Goal: Participate in discussion: Engage in conversation with other users on a specific topic

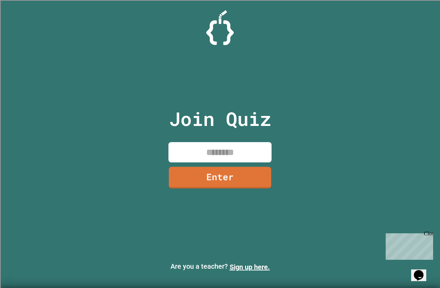
click at [208, 154] on input at bounding box center [219, 152] width 103 height 20
type input "********"
click at [213, 169] on link "Enter" at bounding box center [219, 177] width 103 height 22
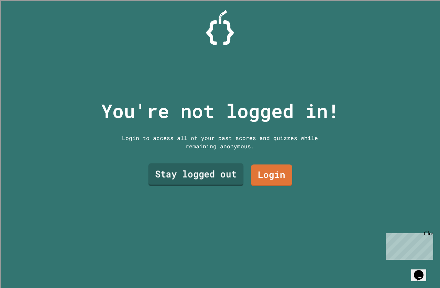
click at [207, 178] on link "Stay logged out" at bounding box center [195, 174] width 95 height 23
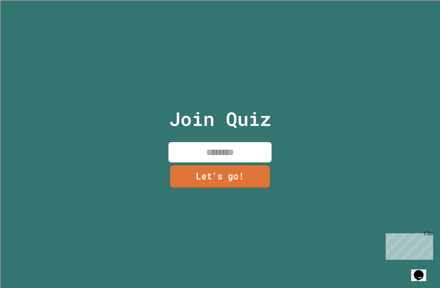
click at [235, 154] on input at bounding box center [219, 152] width 103 height 20
type input "*****"
click at [239, 177] on link "Let's go!" at bounding box center [219, 176] width 93 height 23
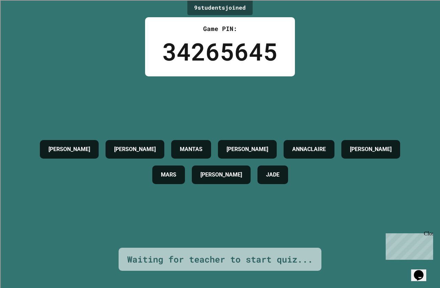
click at [360, 223] on div "[PERSON_NAME] [PERSON_NAME] [PERSON_NAME] [PERSON_NAME]" at bounding box center [220, 161] width 406 height 171
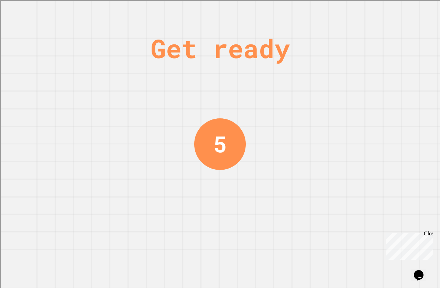
click at [277, 142] on div "Get ready 5" at bounding box center [220, 144] width 440 height 288
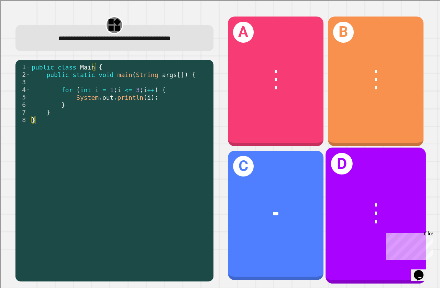
click at [355, 190] on div "* * *" at bounding box center [376, 213] width 100 height 47
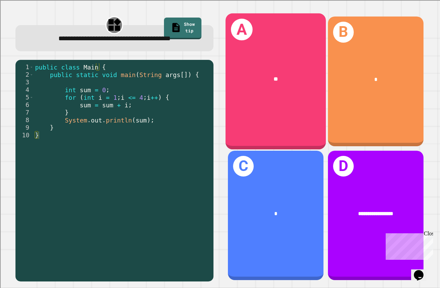
click at [289, 98] on div "A **" at bounding box center [275, 81] width 100 height 136
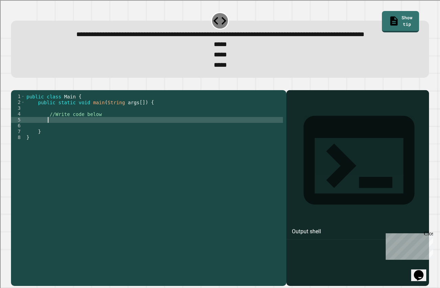
click at [71, 144] on div "public class Main { public static void main ( String args [ ]) { //Write code b…" at bounding box center [154, 175] width 258 height 164
click at [103, 135] on div "public class Main { public static void main ( String args [ ]) { //Write code b…" at bounding box center [154, 175] width 258 height 164
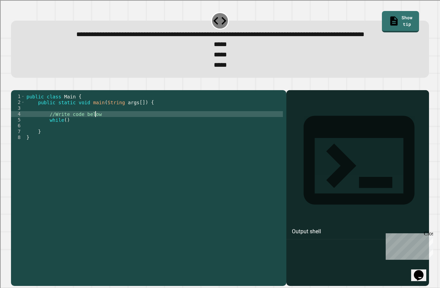
type textarea "**********"
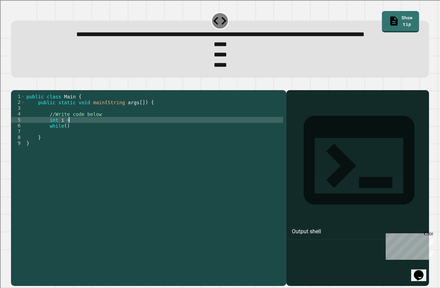
scroll to position [0, 3]
click at [63, 148] on div "public class Main { public static void main ( String args [ ]) { //Write code b…" at bounding box center [154, 175] width 258 height 164
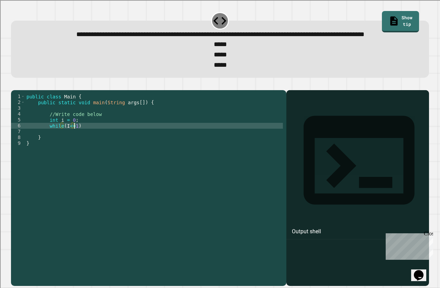
type textarea "**********"
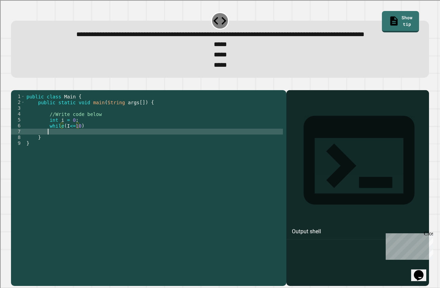
click at [92, 150] on div "public class Main { public static void main ( String args [ ]) { //Write code b…" at bounding box center [154, 175] width 258 height 164
click at [96, 148] on div "public class Main { public static void main ( String args [ ]) { //Write code b…" at bounding box center [154, 175] width 258 height 164
type textarea "*"
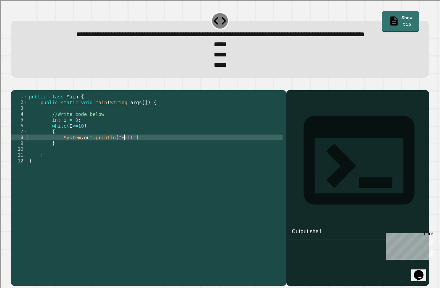
scroll to position [0, 7]
type textarea "**********"
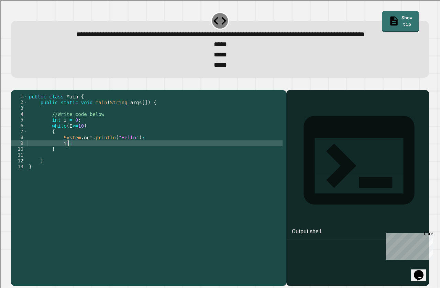
scroll to position [0, 2]
click at [20, 91] on icon "button" at bounding box center [19, 88] width 4 height 5
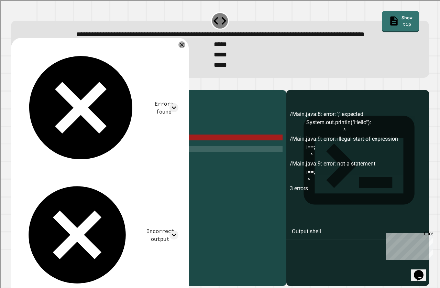
click at [68, 168] on div "public class Main { public static void main ( String args [ ]) { //Write code b…" at bounding box center [154, 175] width 255 height 164
click at [68, 167] on div "public class Main { public static void main ( String args [ ]) { //Write code b…" at bounding box center [154, 175] width 255 height 164
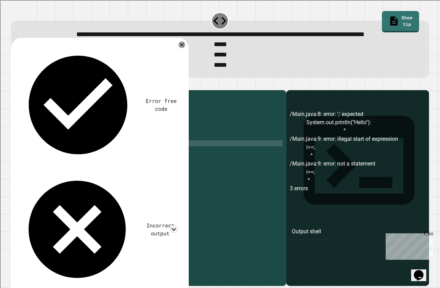
scroll to position [0, 2]
click at [14, 85] on button "button" at bounding box center [14, 85] width 0 height 0
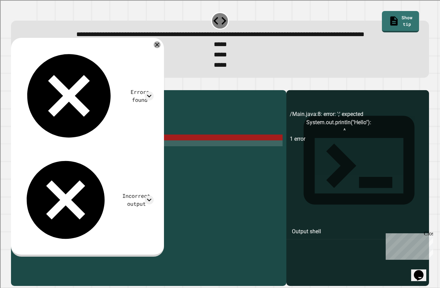
click at [141, 157] on div "public class Main { public static void main ( String args [ ]) { //Write code b…" at bounding box center [154, 175] width 255 height 164
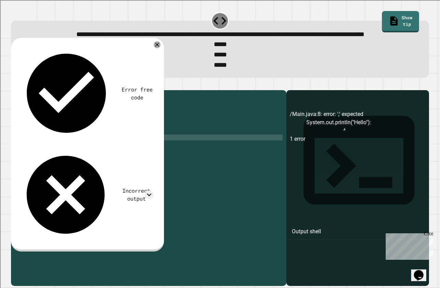
scroll to position [0, 7]
click at [14, 85] on icon "button" at bounding box center [14, 85] width 0 height 0
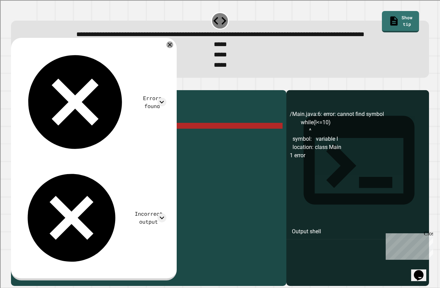
click at [69, 147] on div "public class Main { public static void main ( String args [ ]) { //Write code b…" at bounding box center [154, 175] width 255 height 164
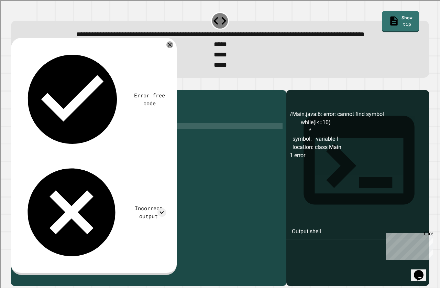
scroll to position [0, 3]
click at [14, 85] on icon "button" at bounding box center [14, 85] width 0 height 0
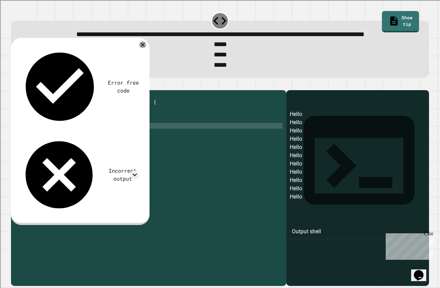
click at [77, 147] on div "public class Main { public static void main ( String args [ ]) { //Write code b…" at bounding box center [154, 175] width 255 height 164
click at [79, 146] on div "public class Main { public static void main ( String args [ ]) { //Write code b…" at bounding box center [154, 175] width 255 height 164
type textarea "**********"
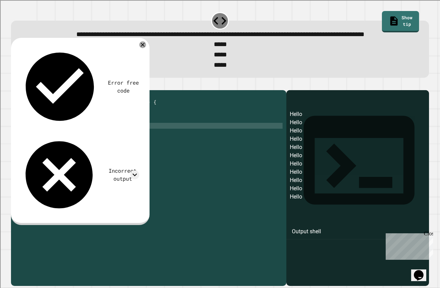
click at [14, 85] on icon "button" at bounding box center [14, 85] width 0 height 0
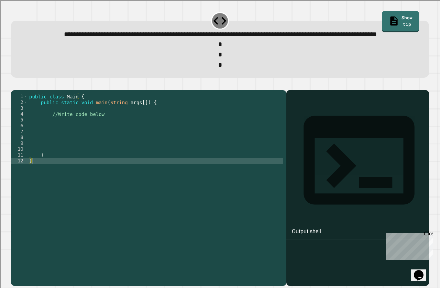
click at [81, 149] on div "public class Main { public static void main ( String args [ ]) { //Write code b…" at bounding box center [155, 175] width 255 height 164
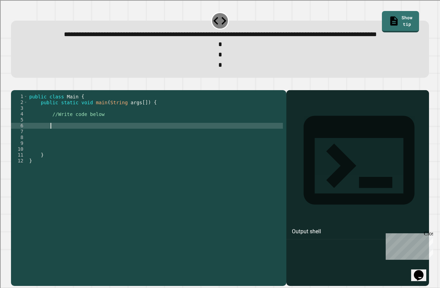
click at [80, 141] on div "public class Main { public static void main ( String args [ ]) { //Write code b…" at bounding box center [155, 175] width 255 height 164
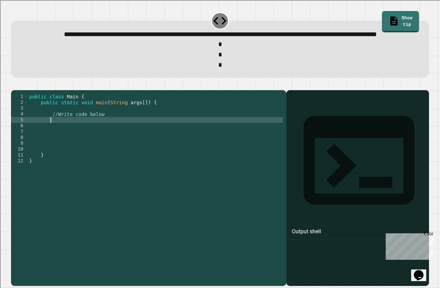
click at [79, 150] on div "public class Main { public static void main ( String args [ ]) { //Write code b…" at bounding box center [155, 175] width 255 height 164
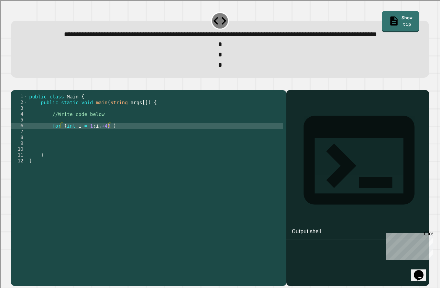
scroll to position [0, 5]
click at [101, 147] on div "public class Main { public static void main ( String args [ ]) { //Write code b…" at bounding box center [155, 175] width 255 height 164
click at [109, 147] on div "public class Main { public static void main ( String args [ ]) { //Write code b…" at bounding box center [155, 175] width 255 height 164
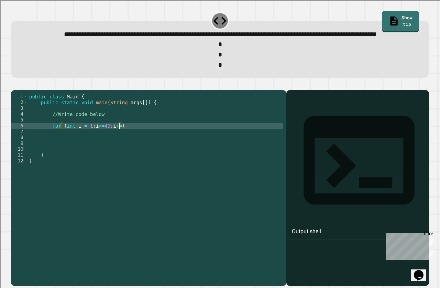
scroll to position [0, 6]
type textarea "**********"
click at [139, 155] on div "public class Main { public static void main ( String args [ ]) { //Write code b…" at bounding box center [155, 175] width 255 height 164
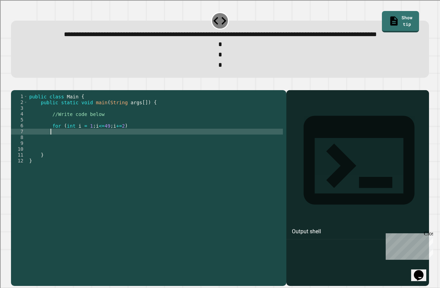
scroll to position [0, 1]
type textarea "*"
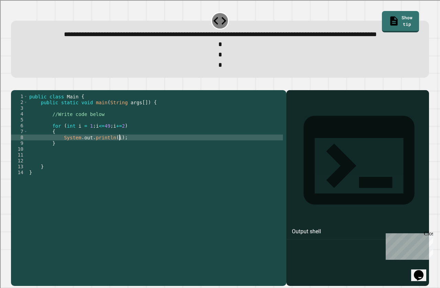
scroll to position [0, 6]
type textarea "**********"
click at [14, 85] on icon "button" at bounding box center [14, 85] width 0 height 0
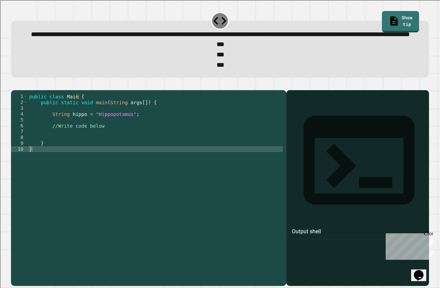
click at [91, 155] on div "public class Main { public static void main ( String args [ ]) { String hippo =…" at bounding box center [155, 175] width 255 height 164
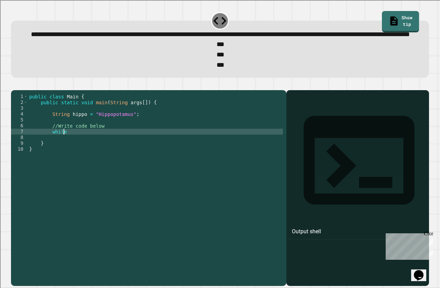
scroll to position [0, 2]
type textarea "*"
type textarea "*****"
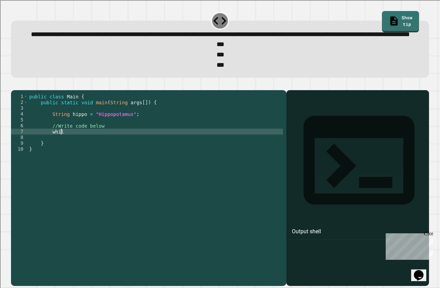
scroll to position [0, 2]
click at [75, 144] on div "public class Main { public static void main ( String args [ ]) { String hippo =…" at bounding box center [155, 175] width 255 height 164
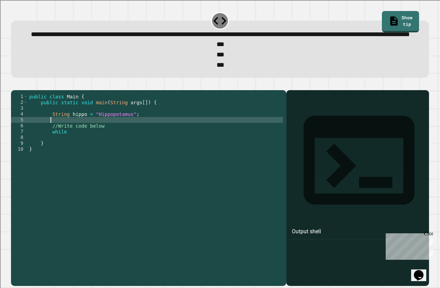
click at [77, 141] on div "public class Main { public static void main ( String args [ ]) { String hippo =…" at bounding box center [155, 175] width 255 height 164
click at [78, 156] on div "public class Main { public static void main ( String args [ ]) { String hippo =…" at bounding box center [155, 175] width 255 height 164
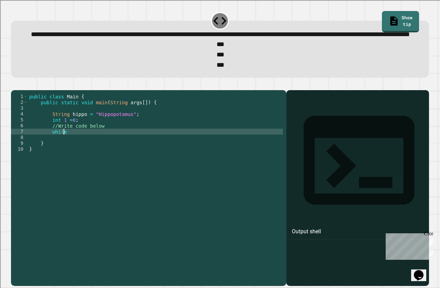
click at [78, 151] on div "public class Main { public static void main ( String args [ ]) { String hippo =…" at bounding box center [155, 175] width 255 height 164
click at [63, 142] on div "public class Main { public static void main ( String args [ ]) { String hippo =…" at bounding box center [155, 175] width 255 height 164
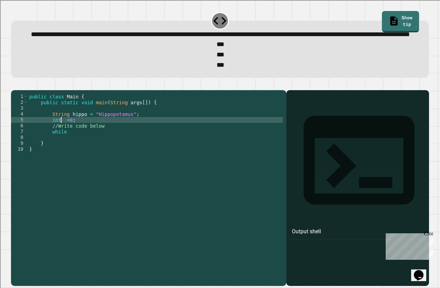
scroll to position [0, 2]
click at [68, 143] on div "public class Main { public static void main ( String args [ ]) { String hippo =…" at bounding box center [155, 175] width 255 height 164
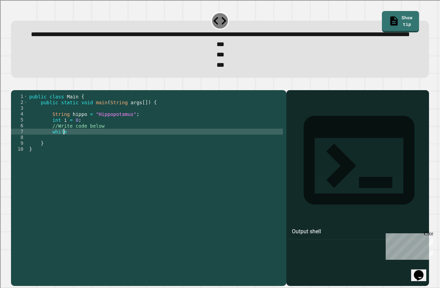
click at [69, 153] on div "public class Main { public static void main ( String args [ ]) { String hippo =…" at bounding box center [155, 175] width 255 height 164
type textarea "**********"
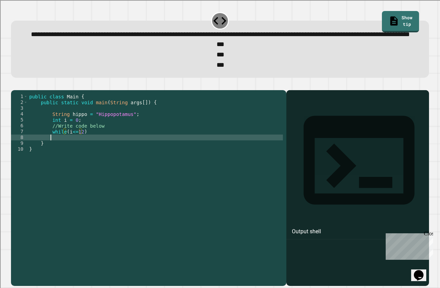
click at [81, 158] on div "public class Main { public static void main ( String args [ ]) { String hippo =…" at bounding box center [155, 175] width 255 height 164
type textarea "*"
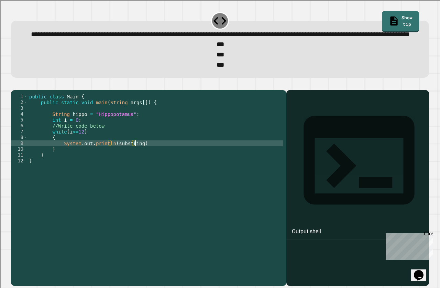
scroll to position [0, 7]
click at [112, 166] on div "public class Main { public static void main ( String args [ ]) { String hippo =…" at bounding box center [155, 175] width 255 height 164
click at [152, 167] on div "public class Main { public static void main ( String args [ ]) { String hippo =…" at bounding box center [155, 175] width 255 height 164
click at [150, 167] on div "public class Main { public static void main ( String args [ ]) { String hippo =…" at bounding box center [155, 175] width 255 height 164
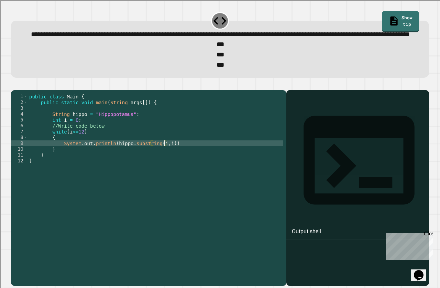
scroll to position [0, 10]
click at [174, 164] on div "public class Main { public static void main ( String args [ ]) { String hippo =…" at bounding box center [155, 175] width 255 height 164
click at [162, 162] on div "public class Main { public static void main ( String args [ ]) { String hippo =…" at bounding box center [155, 175] width 255 height 164
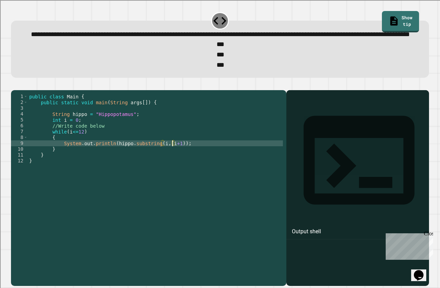
click at [173, 162] on div "public class Main { public static void main ( String args [ ]) { String hippo =…" at bounding box center [155, 175] width 255 height 164
click at [177, 164] on div "public class Main { public static void main ( String args [ ]) { String hippo =…" at bounding box center [155, 175] width 255 height 164
type textarea "**********"
click at [14, 85] on icon "button" at bounding box center [14, 85] width 0 height 0
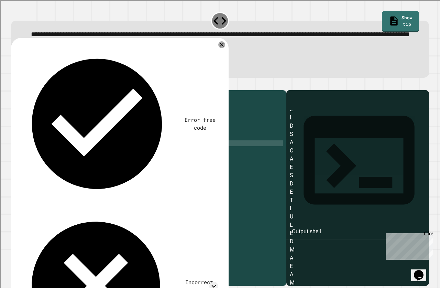
scroll to position [0, 0]
click at [187, 165] on div "public class Main { public static void main ( String args [ ]) { String hippo =…" at bounding box center [155, 175] width 255 height 164
click at [14, 85] on icon "button" at bounding box center [14, 85] width 0 height 0
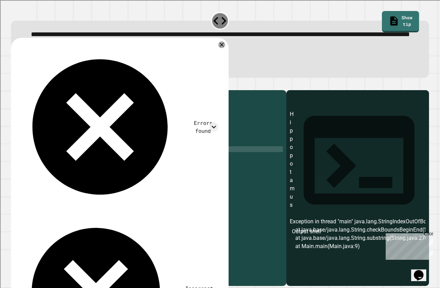
scroll to position [1, 0]
click at [430, 235] on div "Close" at bounding box center [428, 234] width 9 height 9
click at [79, 155] on div "public class Main { public static void main ( String args [ ]) { String hippo =…" at bounding box center [155, 175] width 255 height 164
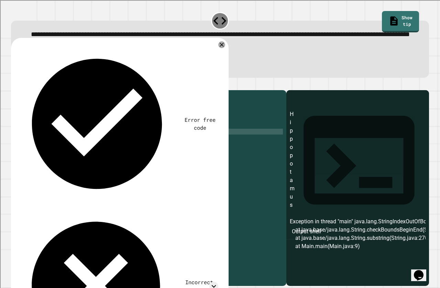
scroll to position [0, 3]
type textarea "**********"
click at [14, 85] on icon "button" at bounding box center [14, 85] width 0 height 0
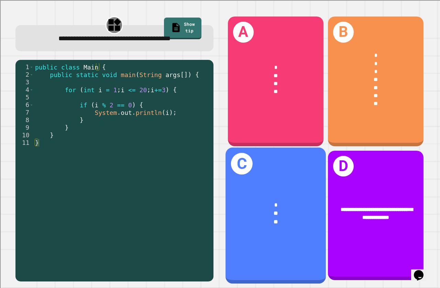
click at [273, 209] on div "**" at bounding box center [275, 213] width 78 height 8
